Goal: Check status: Check status

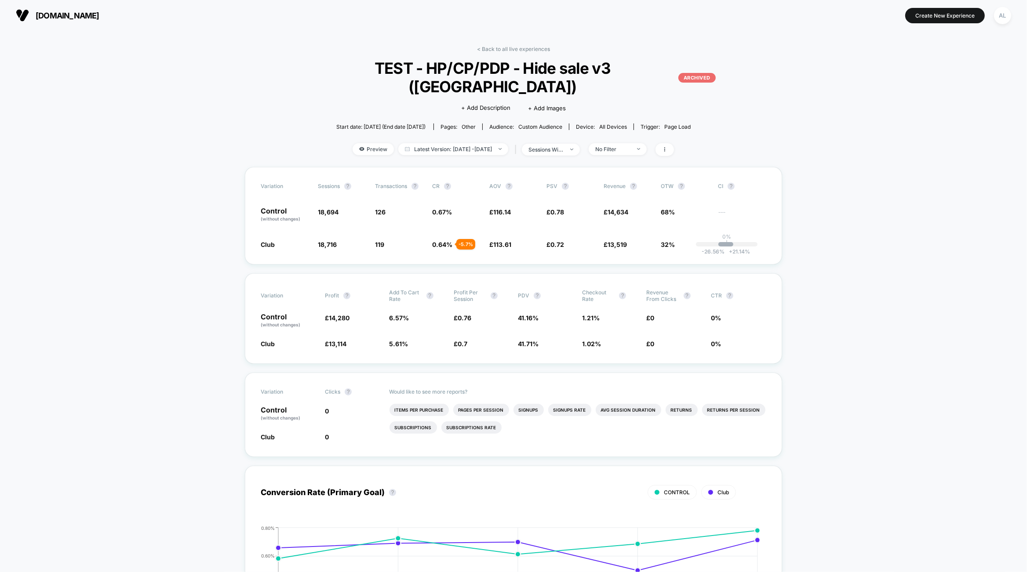
click at [512, 47] on link "< Back to all live experiences" at bounding box center [513, 49] width 73 height 7
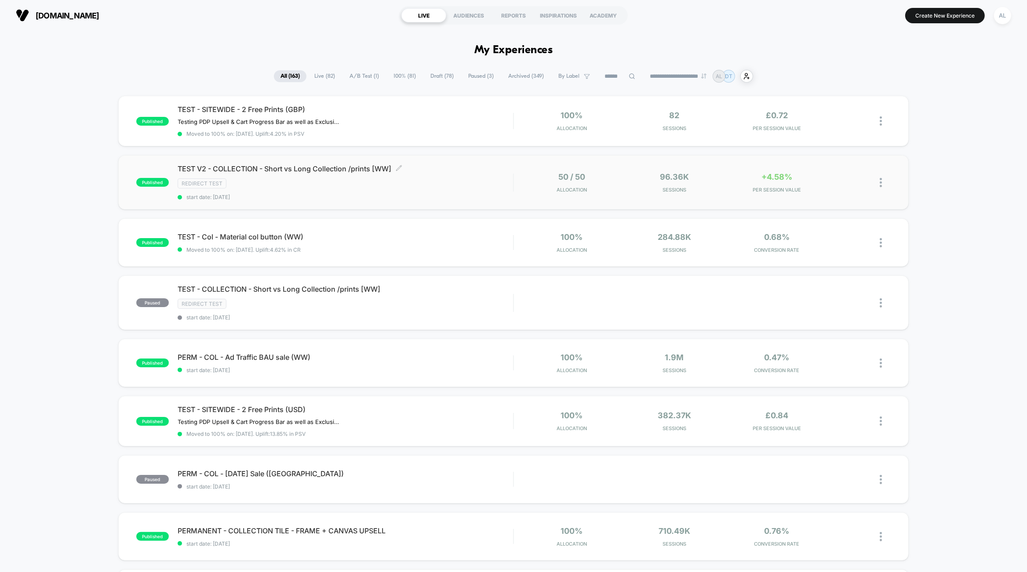
click at [476, 194] on span "start date: [DATE]" at bounding box center [346, 197] width 336 height 7
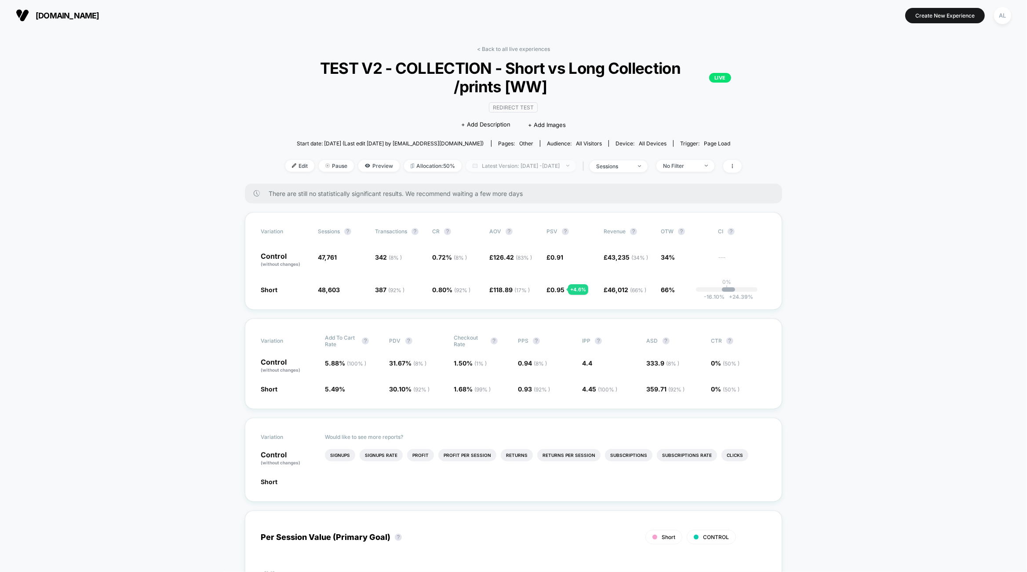
click at [503, 170] on span "Latest Version: [DATE] - [DATE]" at bounding box center [521, 166] width 110 height 12
select select "*"
select select "****"
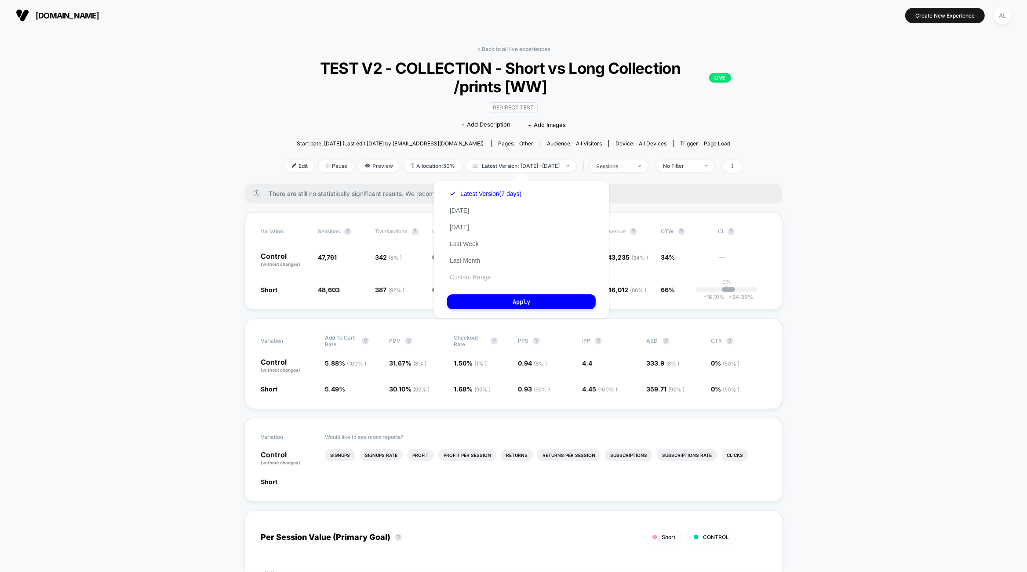
click at [472, 278] on button "Custom Range" at bounding box center [470, 277] width 46 height 8
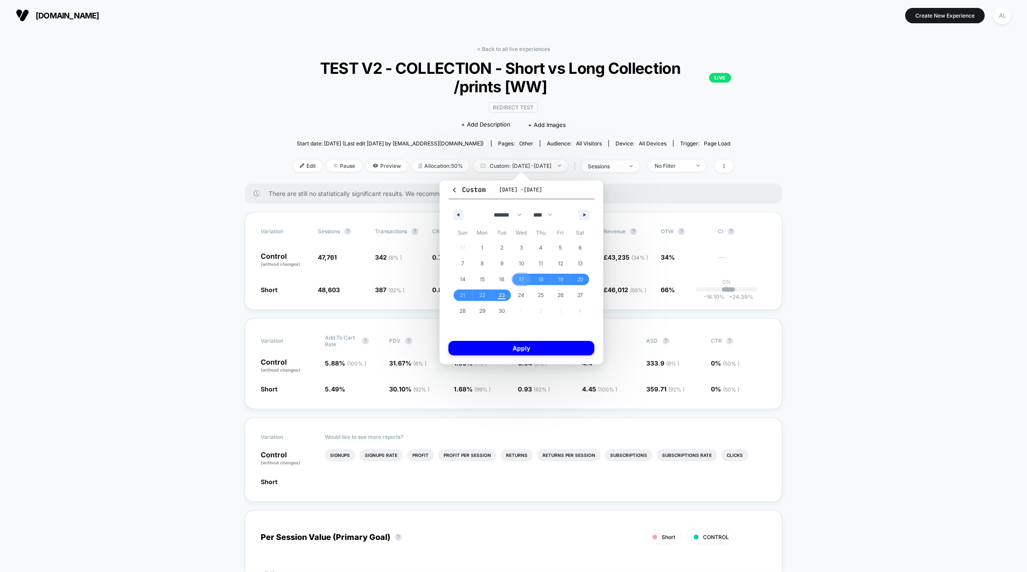
click at [519, 279] on span "17" at bounding box center [521, 280] width 5 height 16
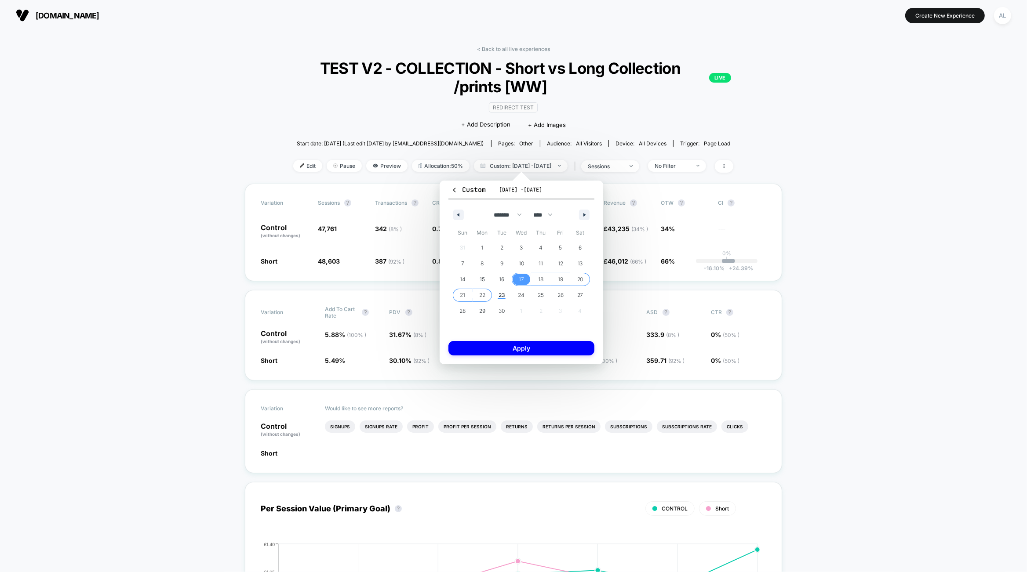
click at [480, 294] on span "22" at bounding box center [482, 296] width 6 height 16
click at [514, 352] on button "Apply" at bounding box center [521, 348] width 146 height 15
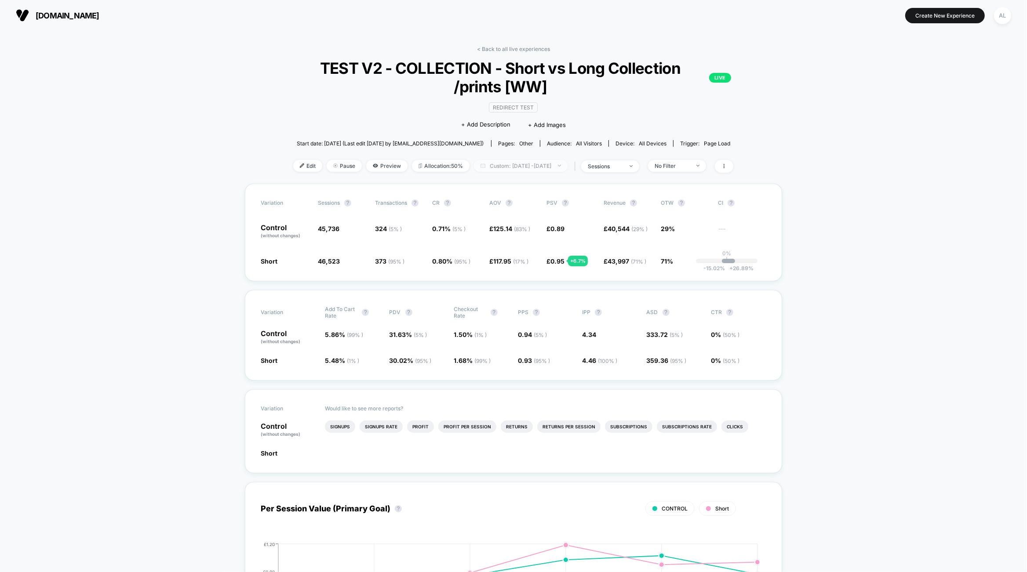
click at [513, 168] on span "Custom: [DATE] - [DATE]" at bounding box center [521, 166] width 94 height 12
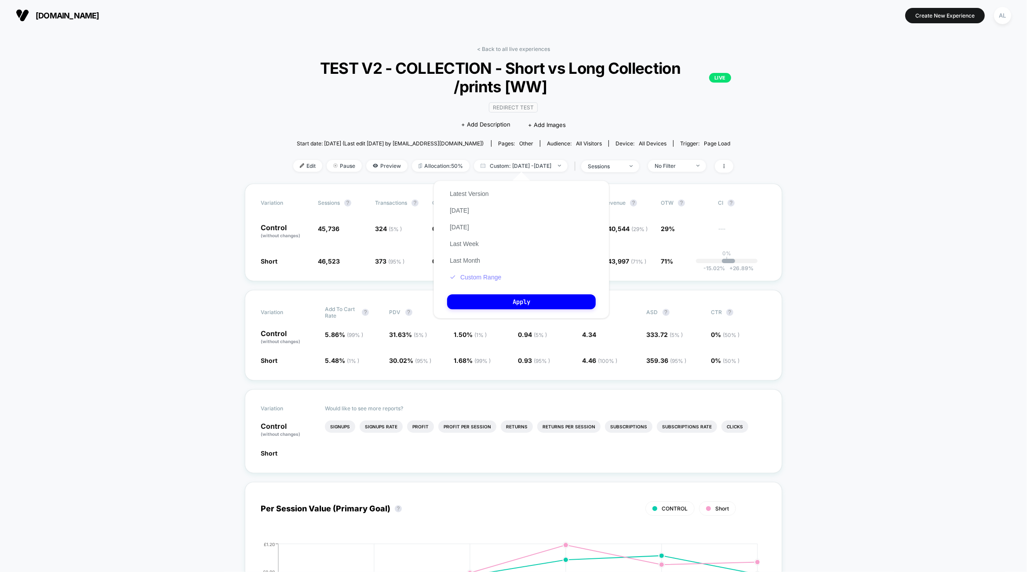
click at [483, 277] on button "Custom Range" at bounding box center [475, 277] width 57 height 8
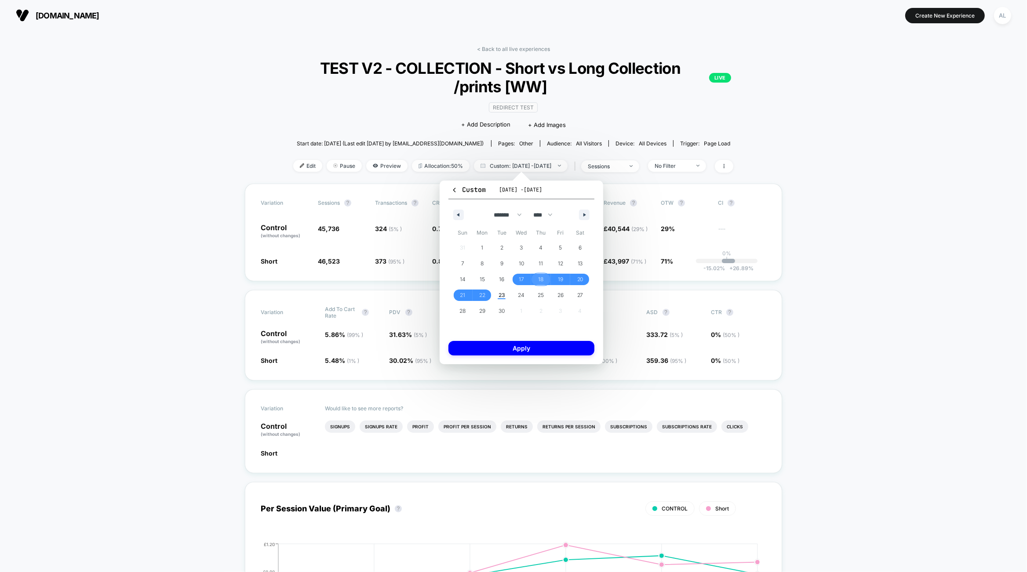
click at [539, 278] on span "18" at bounding box center [541, 280] width 5 height 16
click at [481, 296] on span "22" at bounding box center [482, 296] width 6 height 16
click at [514, 346] on button "Apply" at bounding box center [521, 348] width 146 height 15
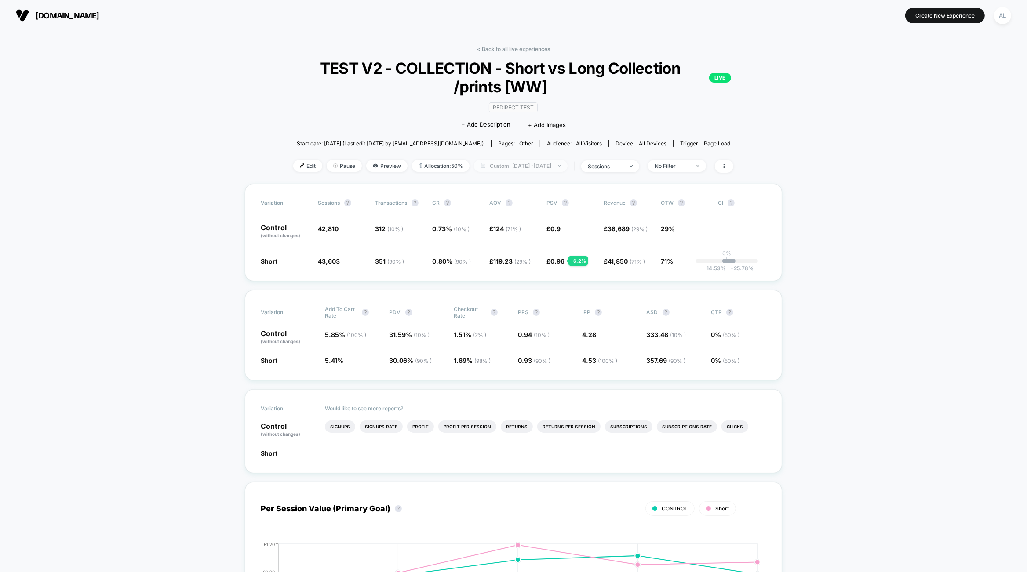
click at [490, 167] on span "Custom: [DATE] - [DATE]" at bounding box center [521, 166] width 94 height 12
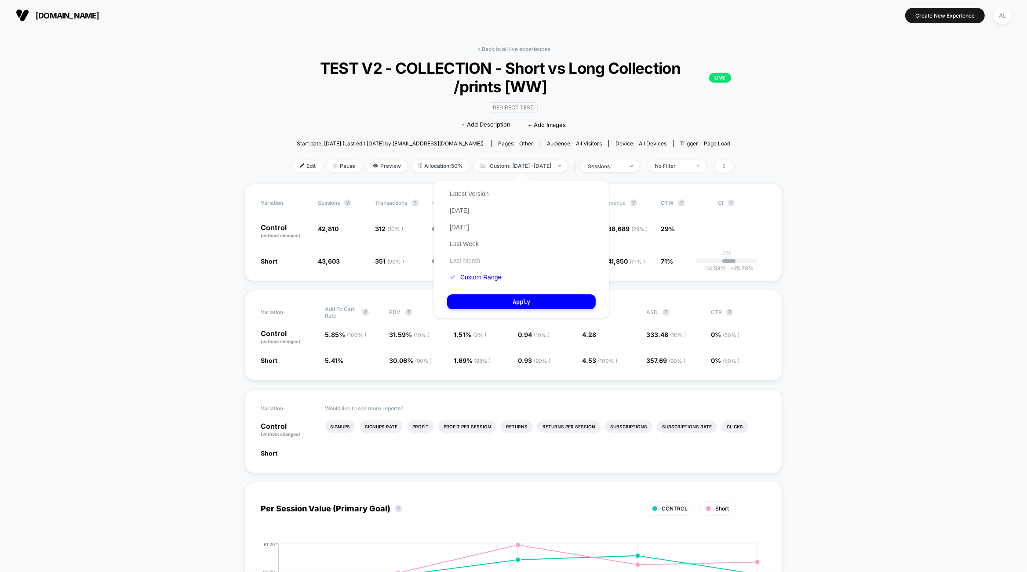
click at [466, 259] on button "Last Month" at bounding box center [465, 261] width 36 height 8
click at [471, 297] on button "Apply" at bounding box center [521, 302] width 149 height 15
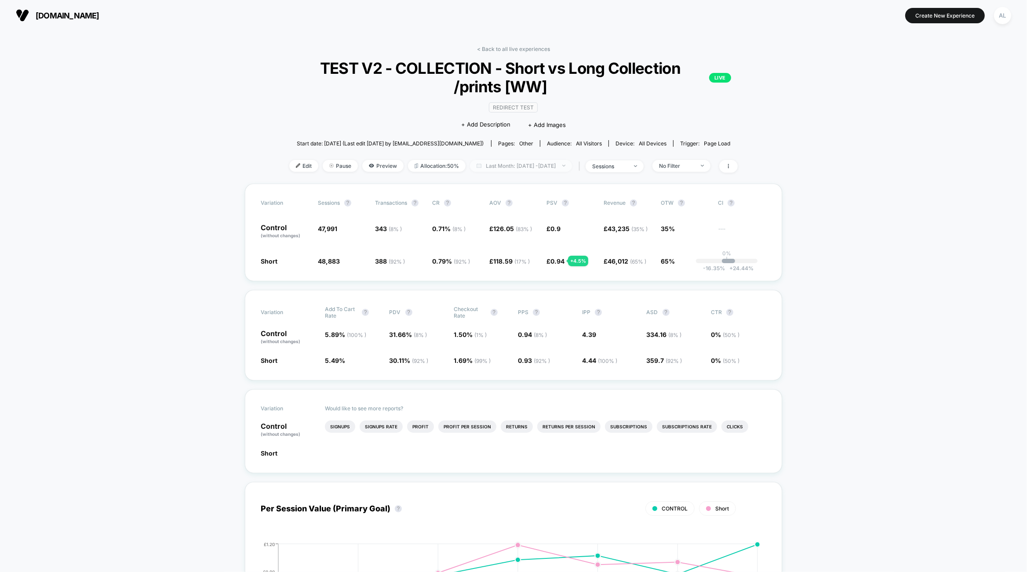
click at [507, 170] on span "Last Month: [DATE] - [DATE]" at bounding box center [521, 166] width 102 height 12
select select "*"
select select "****"
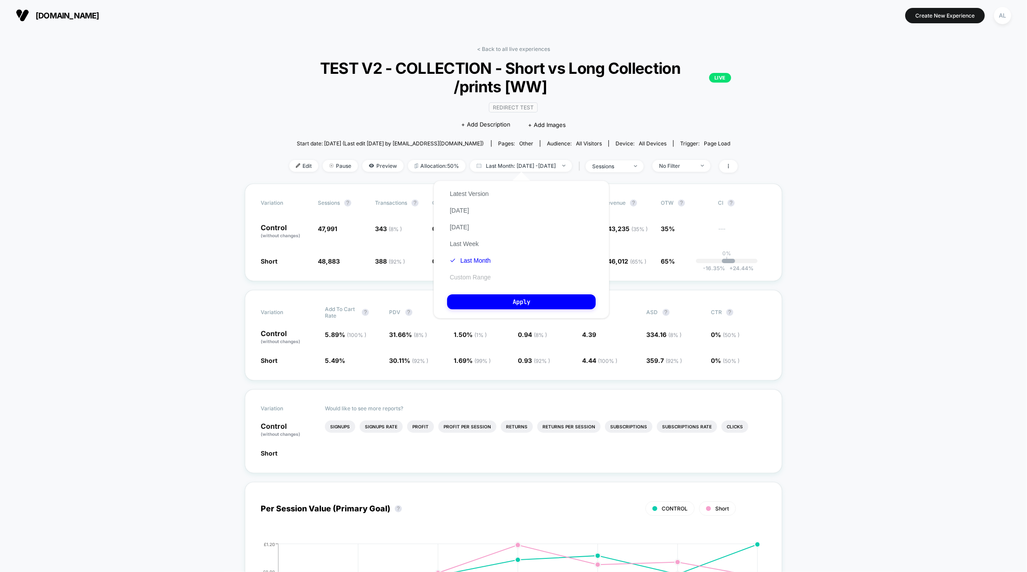
click at [481, 278] on button "Custom Range" at bounding box center [470, 277] width 46 height 8
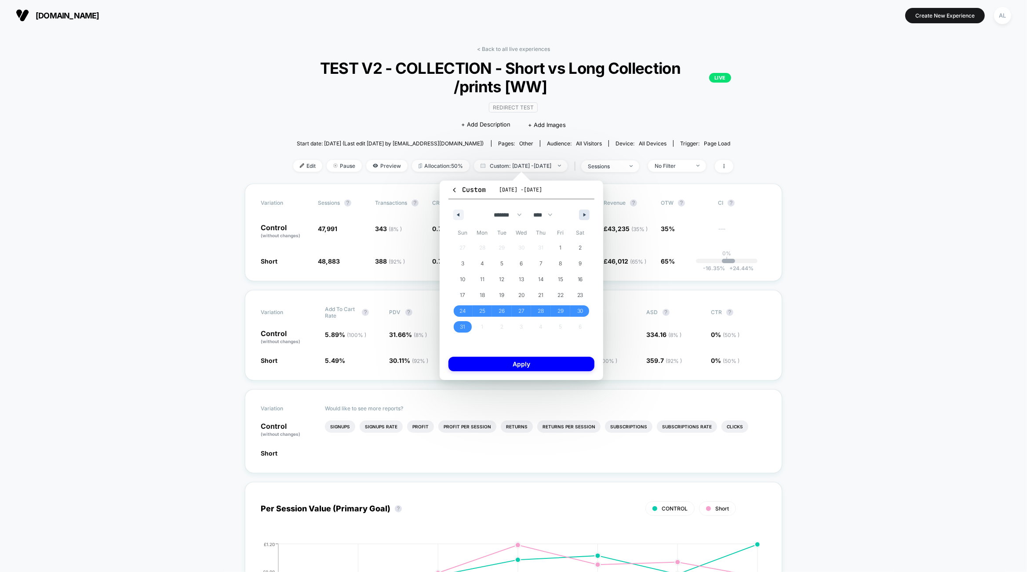
click at [586, 215] on icon "button" at bounding box center [585, 215] width 4 height 4
select select "*"
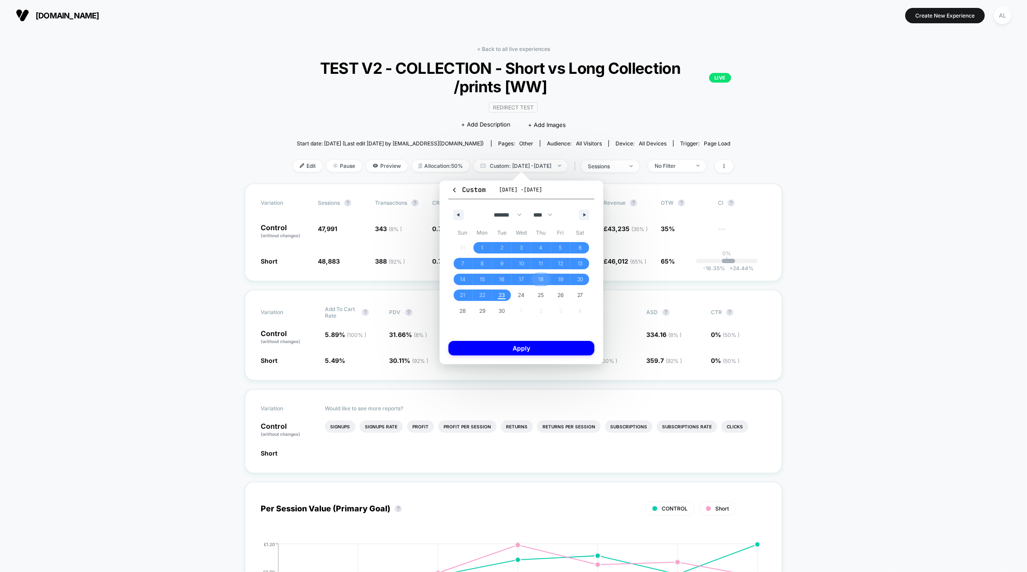
click at [535, 281] on span "18" at bounding box center [541, 279] width 20 height 11
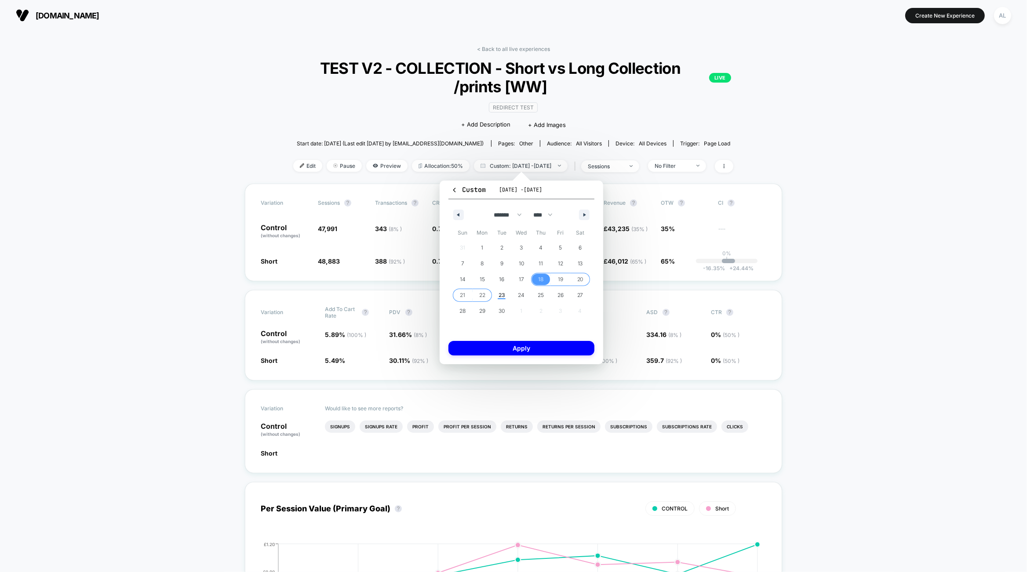
click at [485, 294] on span "22" at bounding box center [482, 296] width 6 height 16
click at [508, 350] on button "Apply" at bounding box center [521, 348] width 146 height 15
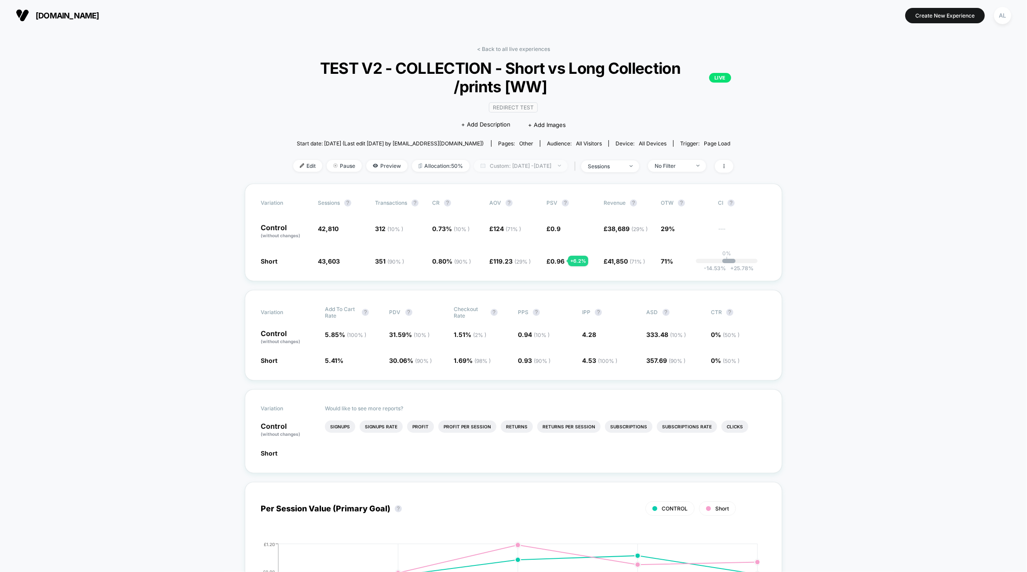
click at [501, 161] on span "Custom: [DATE] - [DATE]" at bounding box center [521, 166] width 94 height 12
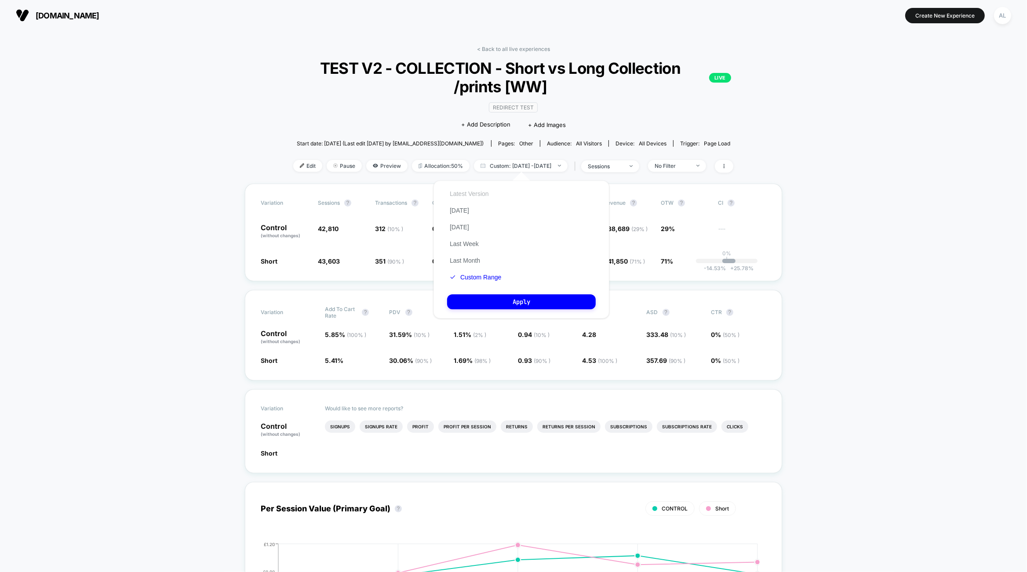
click at [461, 193] on button "Latest Version" at bounding box center [469, 194] width 44 height 8
click at [484, 300] on button "Apply" at bounding box center [521, 302] width 149 height 15
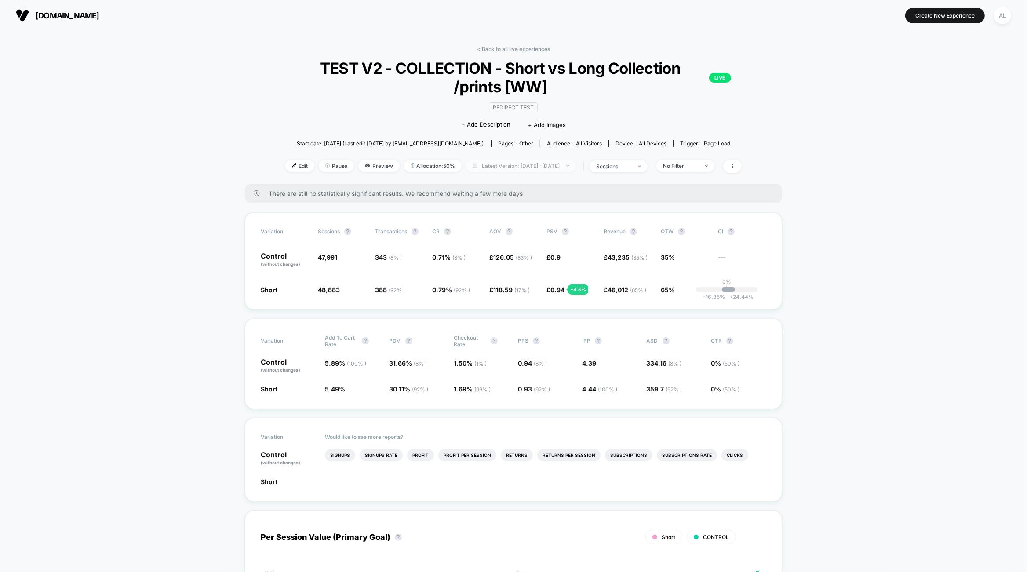
click at [508, 162] on span "Latest Version: [DATE] - [DATE]" at bounding box center [521, 166] width 110 height 12
select select "*"
select select "****"
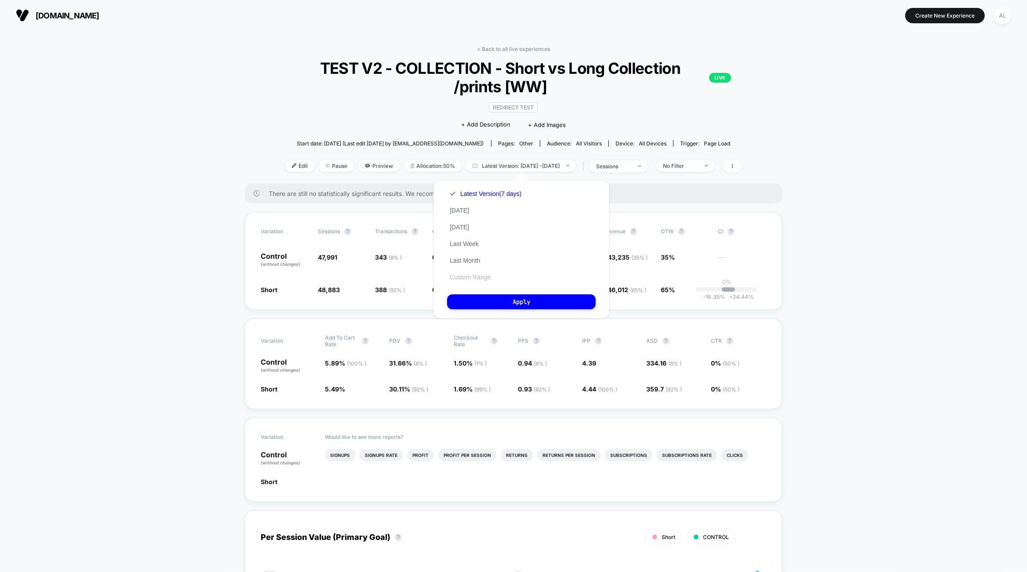
click at [477, 278] on button "Custom Range" at bounding box center [470, 277] width 46 height 8
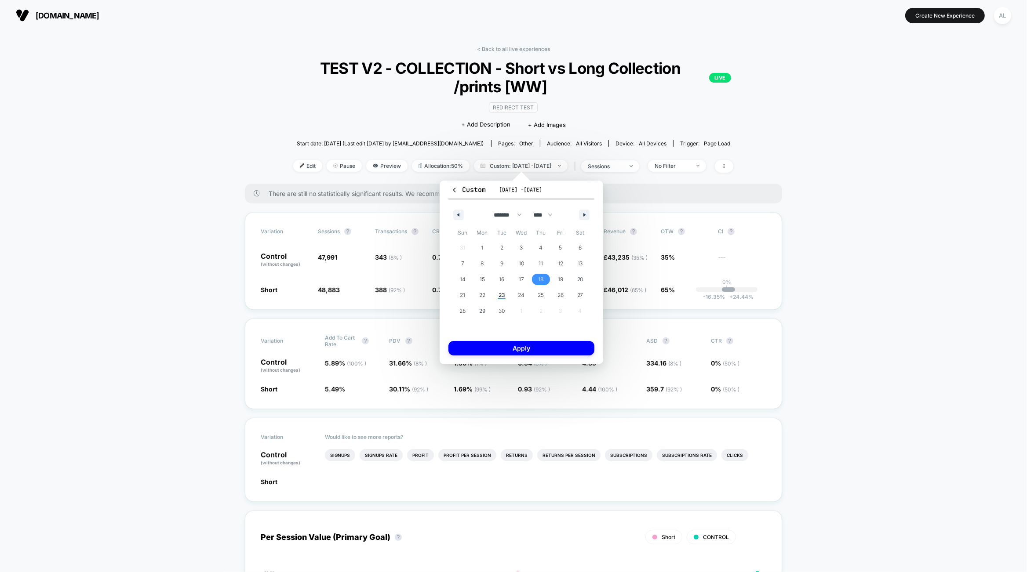
click at [541, 280] on span "18" at bounding box center [541, 280] width 5 height 16
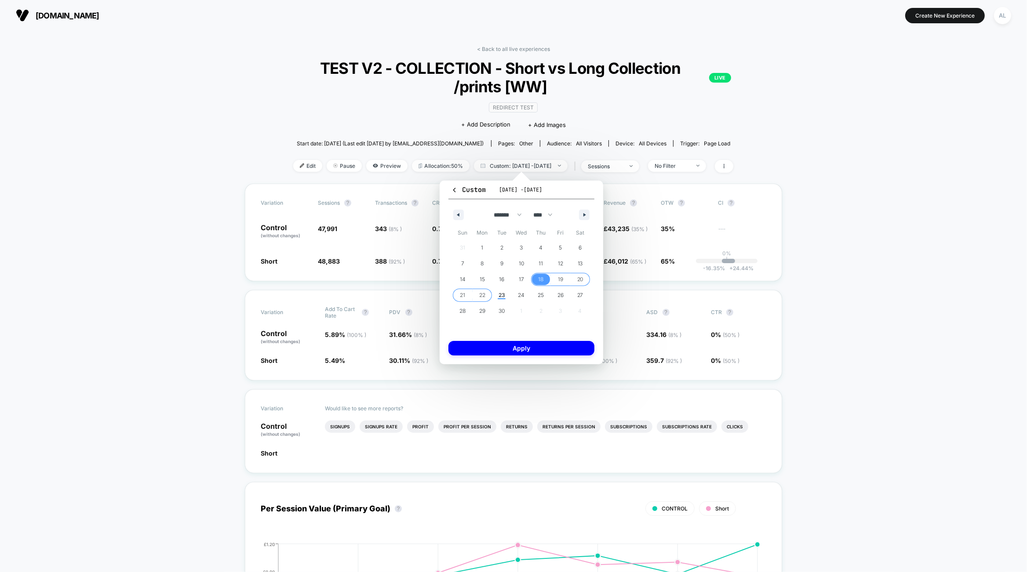
click at [484, 296] on span "22" at bounding box center [482, 296] width 6 height 16
click at [498, 349] on button "Apply" at bounding box center [521, 348] width 146 height 15
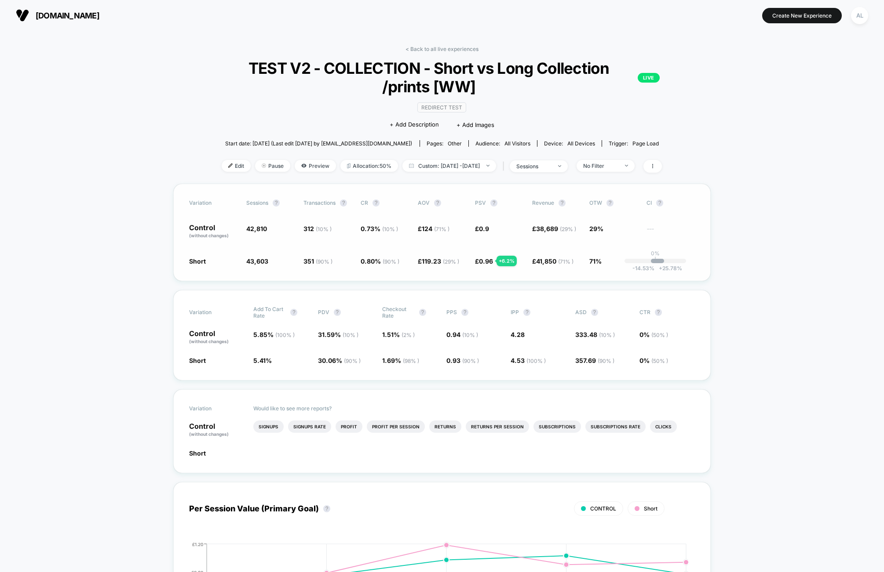
click at [436, 247] on div "Variation Sessions ? Transactions ? CR ? AOV ? PSV ? Revenue ? OTW ? CI ? Contr…" at bounding box center [441, 233] width 537 height 98
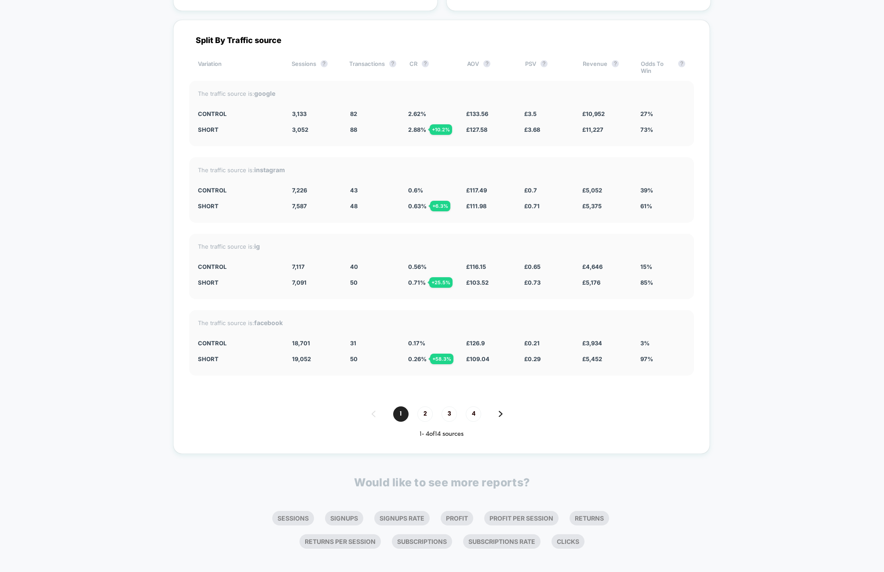
scroll to position [3510, 0]
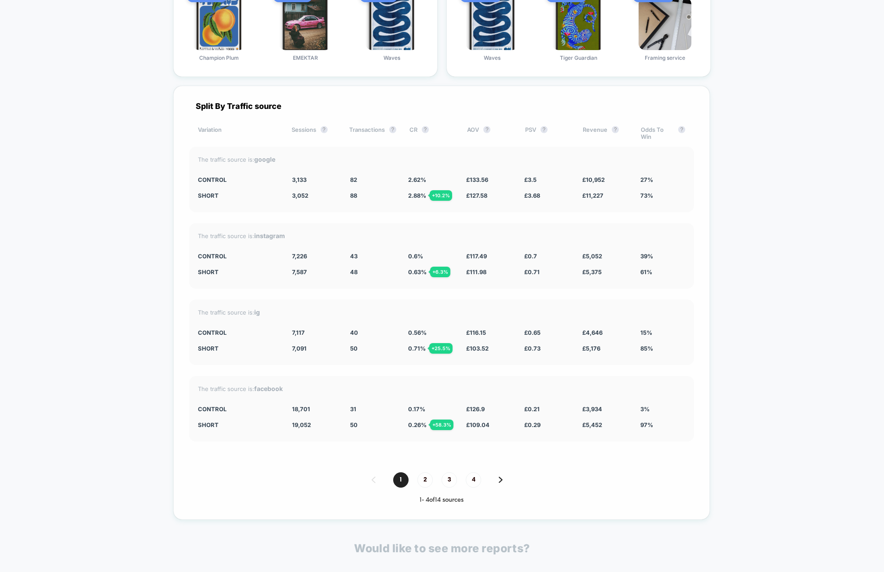
click at [500, 477] on img at bounding box center [501, 480] width 4 height 6
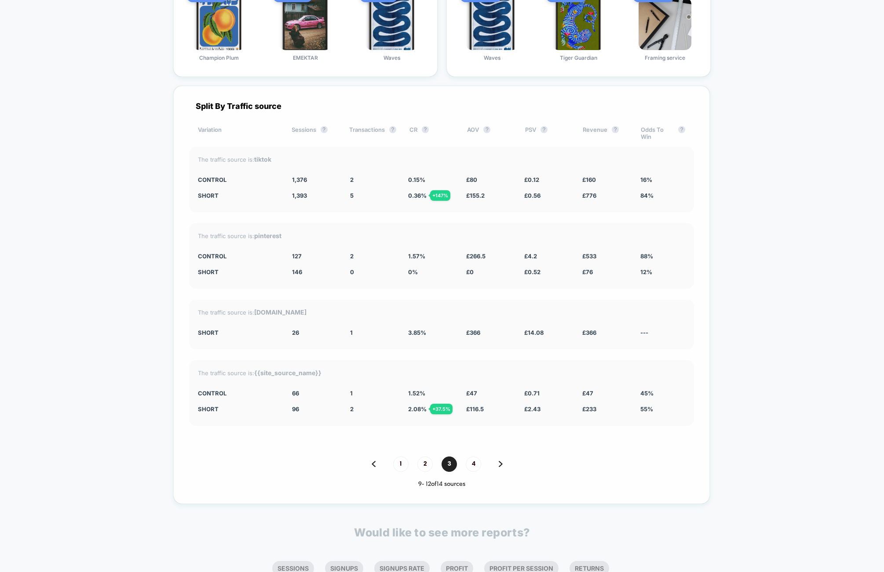
click at [368, 457] on div "1 2 3 4" at bounding box center [441, 464] width 505 height 15
click at [374, 461] on img at bounding box center [373, 464] width 4 height 6
click at [374, 457] on div "Split By Traffic source Variation Sessions ? Transactions ? CR ? AOV ? PSV ? Re…" at bounding box center [441, 295] width 536 height 419
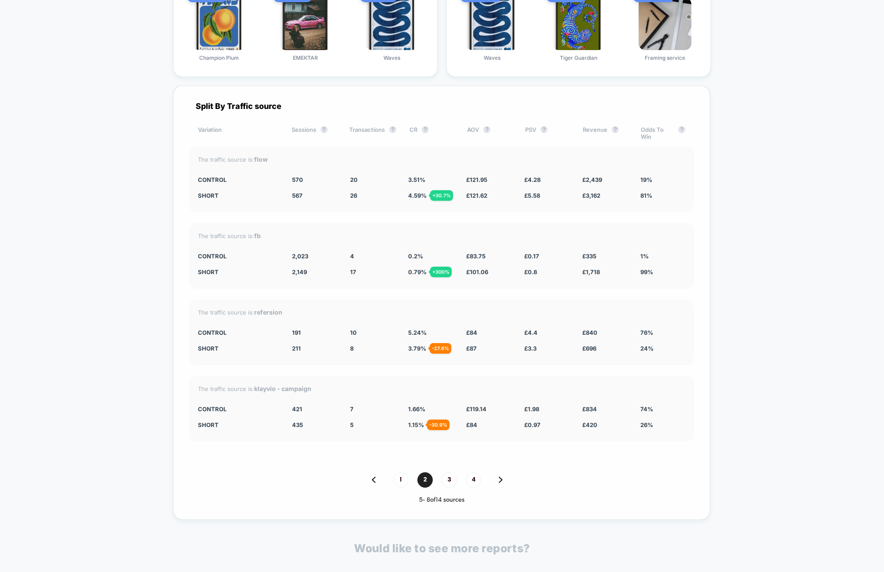
click at [374, 457] on div "Split By Traffic source Variation Sessions ? Transactions ? CR ? AOV ? PSV ? Re…" at bounding box center [441, 303] width 536 height 434
click at [374, 473] on div "1 2 3 4" at bounding box center [441, 480] width 505 height 15
click at [374, 477] on img at bounding box center [373, 480] width 4 height 6
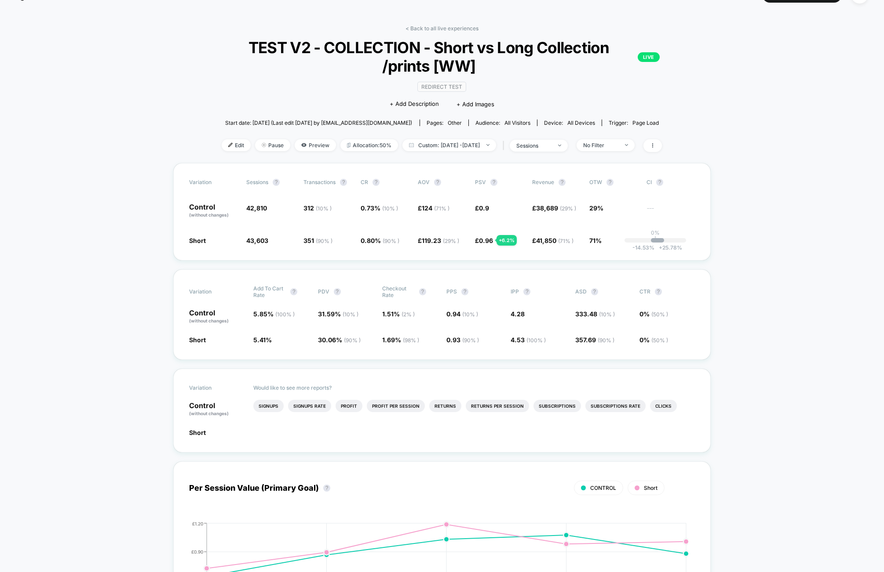
scroll to position [0, 0]
